Goal: Check status: Check status

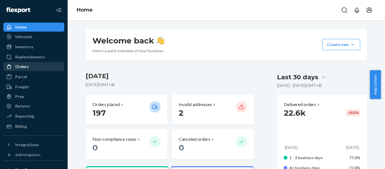
click at [22, 65] on div "Orders" at bounding box center [22, 67] width 14 height 6
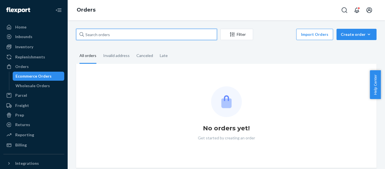
click at [124, 36] on input "text" at bounding box center [146, 34] width 141 height 11
paste input "113-0226501-1329002"
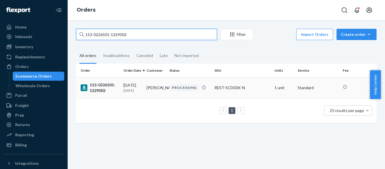
type input "113-0226501-1329002"
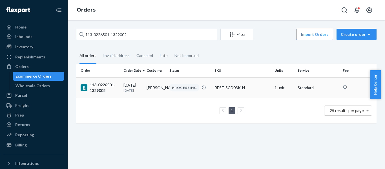
click at [106, 91] on div "113-0226501-1329002" at bounding box center [100, 87] width 38 height 11
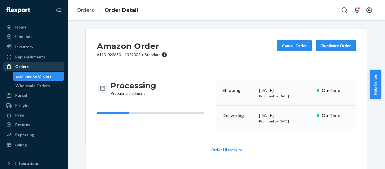
click at [30, 68] on div "Orders" at bounding box center [34, 67] width 60 height 8
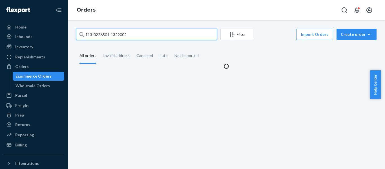
drag, startPoint x: 63, startPoint y: 30, endPoint x: -42, endPoint y: 34, distance: 104.8
click at [0, 34] on html "Home Inbounds Shipping Plans Problems Inventory Products Replenishments Orders …" at bounding box center [192, 84] width 385 height 169
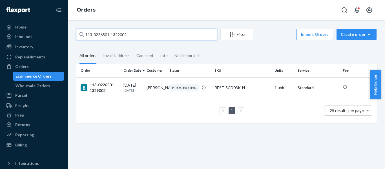
paste input "1-7605390-4361837"
type input "111-7605390-4361837"
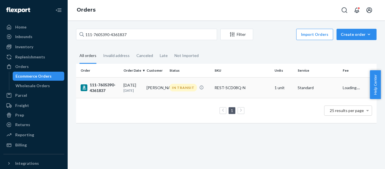
click at [92, 86] on div "111-7605390-4361837" at bounding box center [100, 87] width 38 height 11
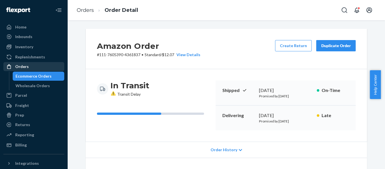
click at [35, 66] on div "Orders" at bounding box center [34, 67] width 60 height 8
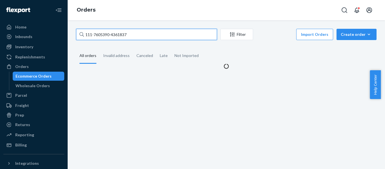
drag, startPoint x: 142, startPoint y: 34, endPoint x: -24, endPoint y: 46, distance: 166.6
click at [0, 46] on html "Home Inbounds Shipping Plans Problems Inventory Products Replenishments Orders …" at bounding box center [192, 84] width 385 height 169
paste input "3-0226501-1329002"
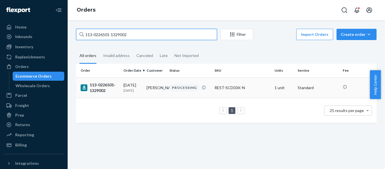
type input "113-0226501-1329002"
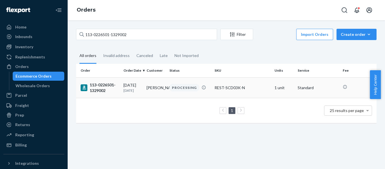
click at [111, 92] on div "113-0226501-1329002" at bounding box center [100, 87] width 38 height 11
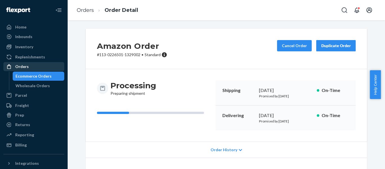
click at [22, 66] on div "Orders" at bounding box center [22, 67] width 14 height 6
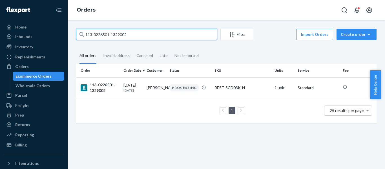
drag, startPoint x: 136, startPoint y: 32, endPoint x: -94, endPoint y: 30, distance: 230.4
click at [0, 30] on html "Home Inbounds Shipping Plans Problems Inventory Products Replenishments Orders …" at bounding box center [192, 84] width 385 height 169
paste input "1-7605390-4361837"
type input "111-7605390-4361837"
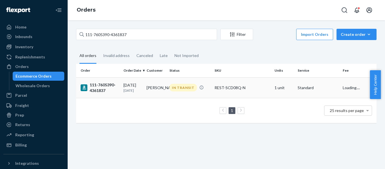
click at [94, 90] on div "111-7605390-4361837" at bounding box center [100, 87] width 38 height 11
